Goal: Check status: Check status

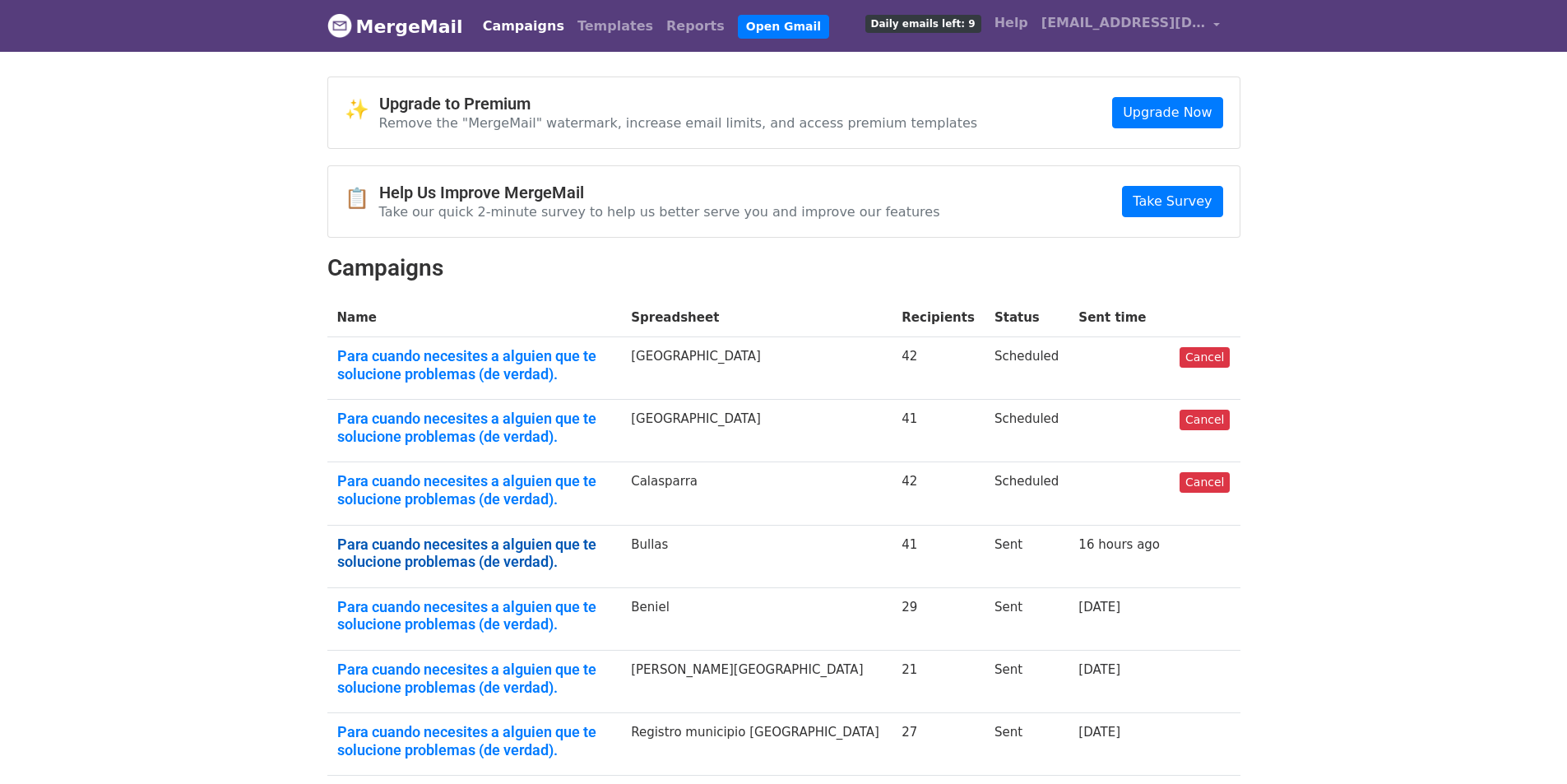
click at [428, 553] on link "Para cuando necesites a alguien que te solucione problemas (de verdad)." at bounding box center [475, 553] width 275 height 35
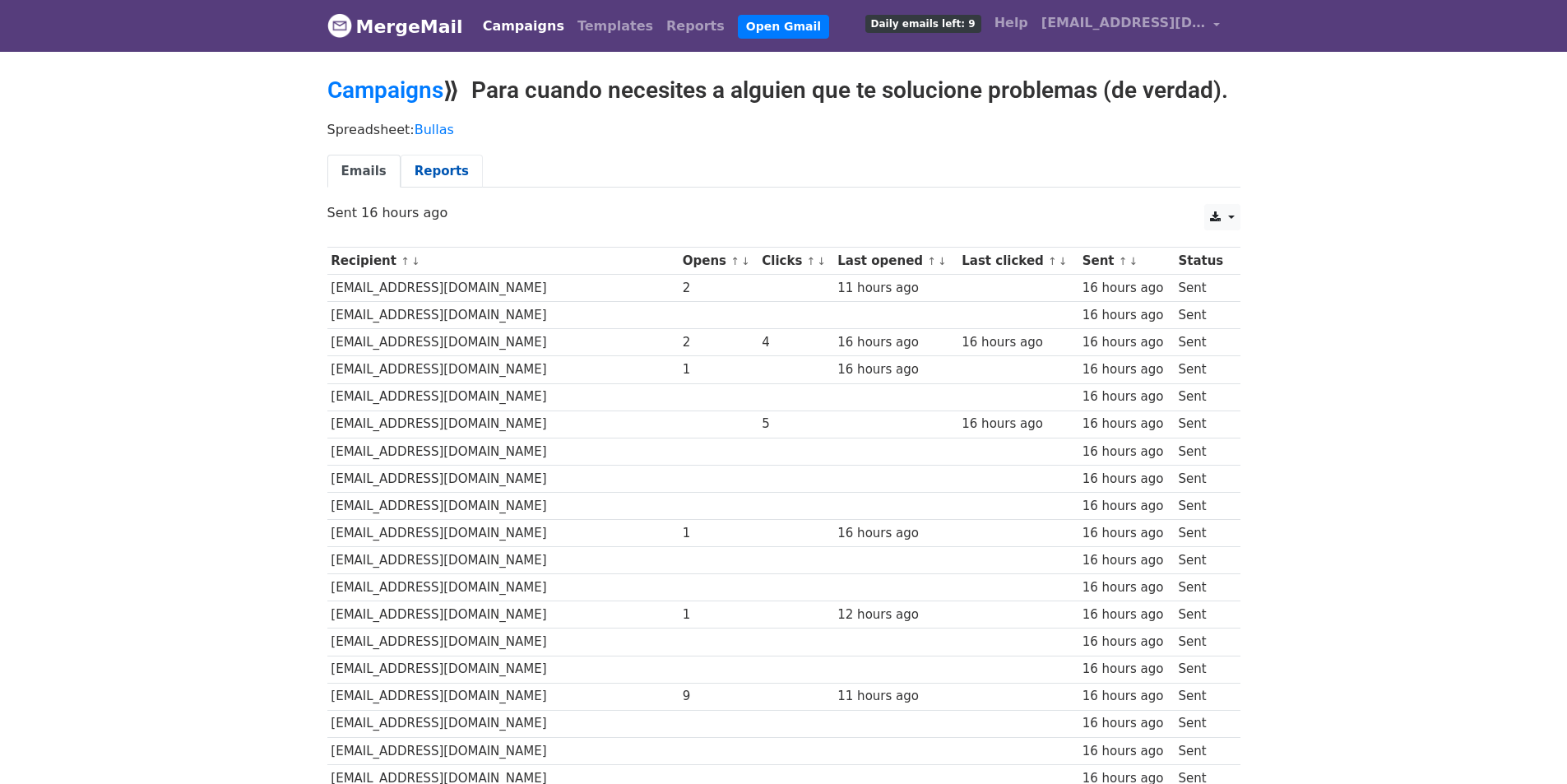
click at [405, 165] on link "Reports" at bounding box center [442, 171] width 82 height 34
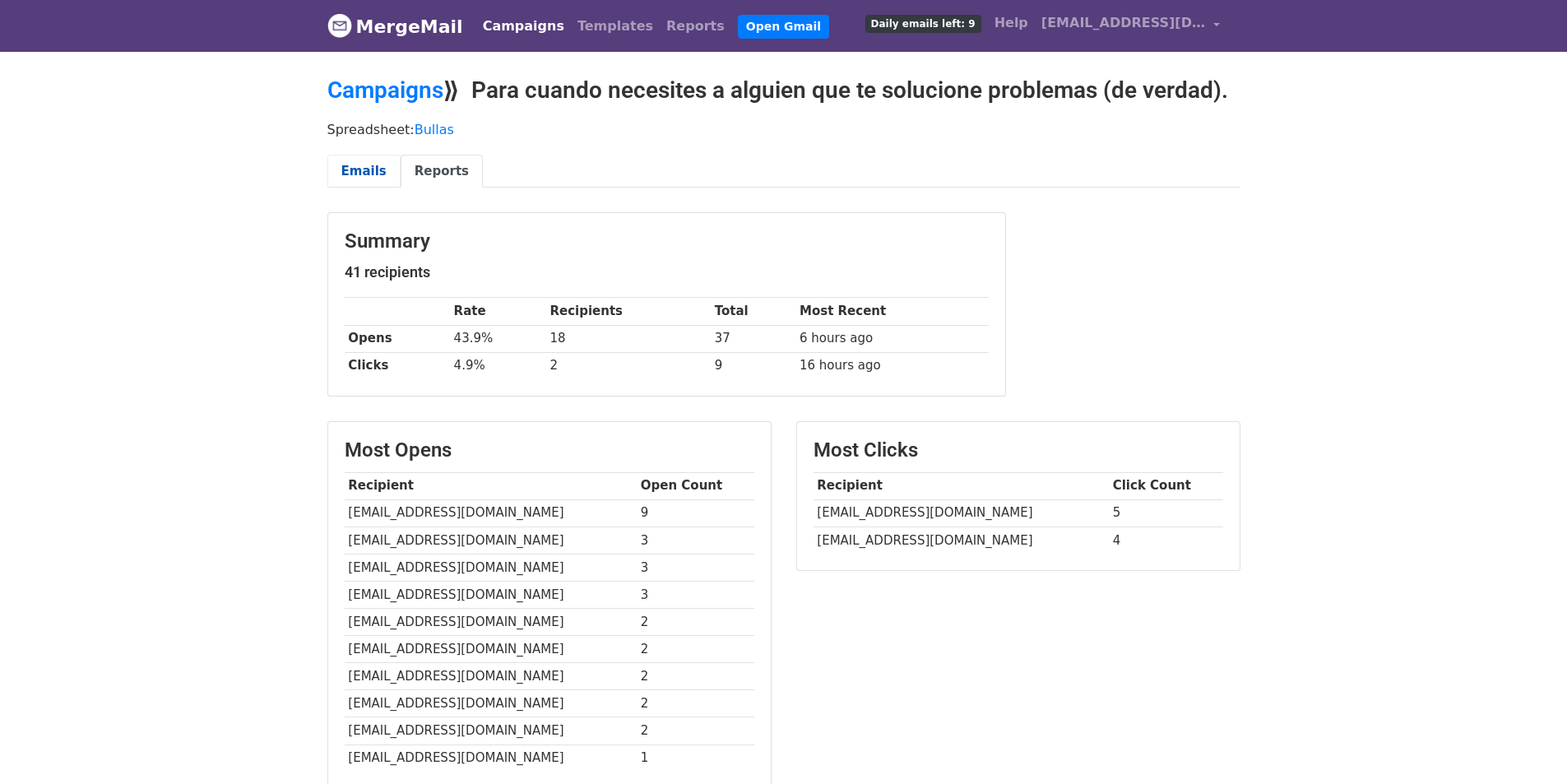
click at [350, 166] on link "Emails" at bounding box center [363, 171] width 73 height 34
